Goal: Task Accomplishment & Management: Use online tool/utility

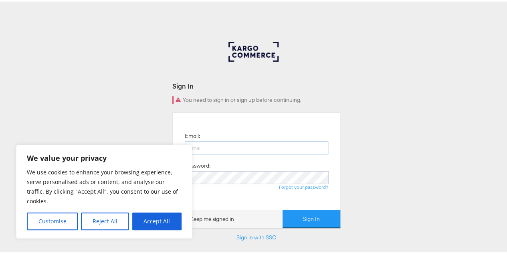
click at [224, 146] on input "email" at bounding box center [256, 146] width 143 height 13
type input "[EMAIL_ADDRESS][PERSON_NAME][DOMAIN_NAME]"
click at [250, 165] on div "Email: lauren.stang@dcsg.com Password: Forgot your password?" at bounding box center [256, 159] width 155 height 85
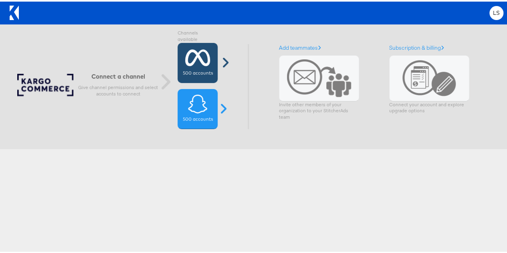
click at [204, 63] on icon at bounding box center [197, 56] width 25 height 20
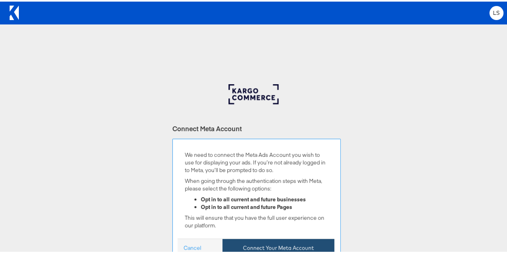
click at [267, 239] on button "Connect Your Meta Account" at bounding box center [278, 246] width 112 height 18
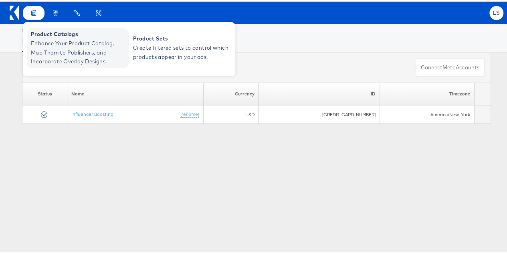
click at [44, 46] on span "Enhance Your Product Catalog, Map Them to Publishers, and Incorporate Overlay D…" at bounding box center [79, 50] width 96 height 27
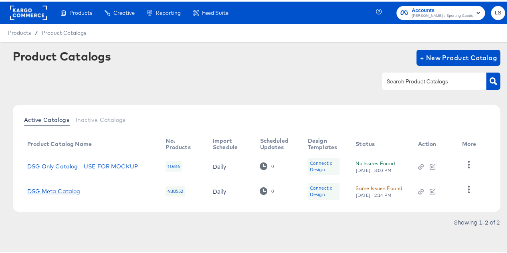
click at [52, 191] on link "DSG Meta Catalog" at bounding box center [53, 189] width 53 height 6
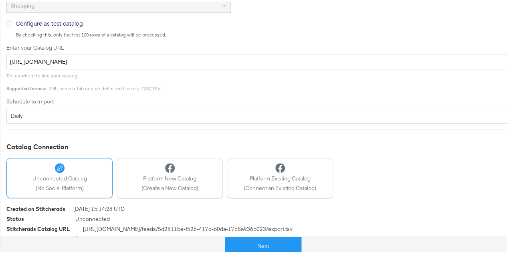
scroll to position [240, 0]
